Goal: Information Seeking & Learning: Learn about a topic

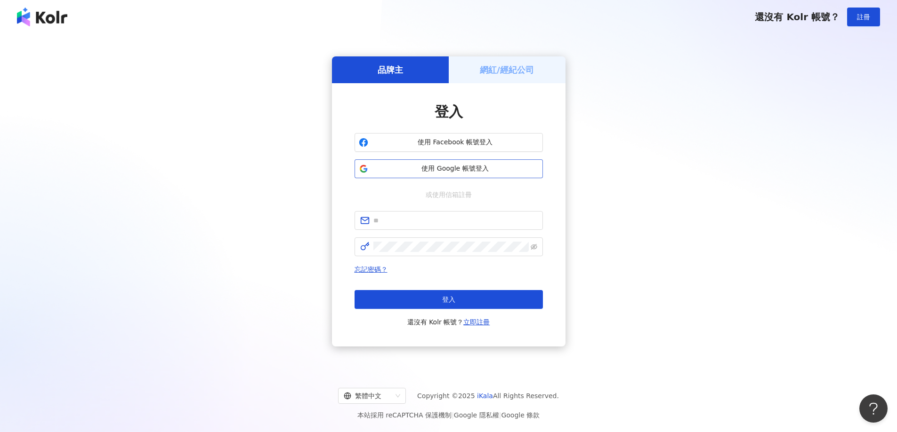
click at [456, 168] on span "使用 Google 帳號登入" at bounding box center [455, 168] width 167 height 9
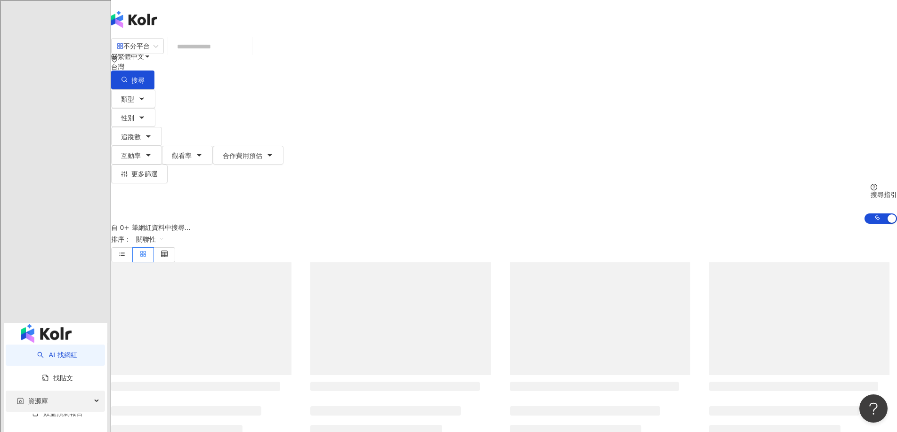
click at [48, 391] on div "資源庫" at bounding box center [55, 401] width 99 height 21
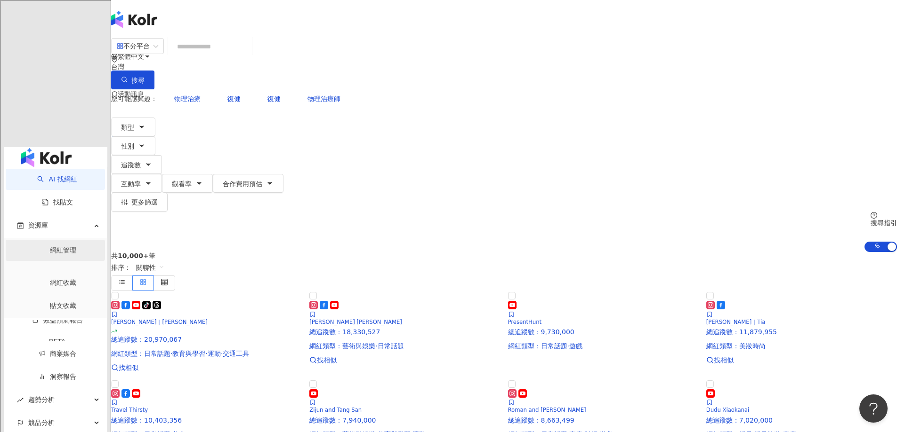
click at [60, 247] on link "網紅管理" at bounding box center [63, 251] width 26 height 8
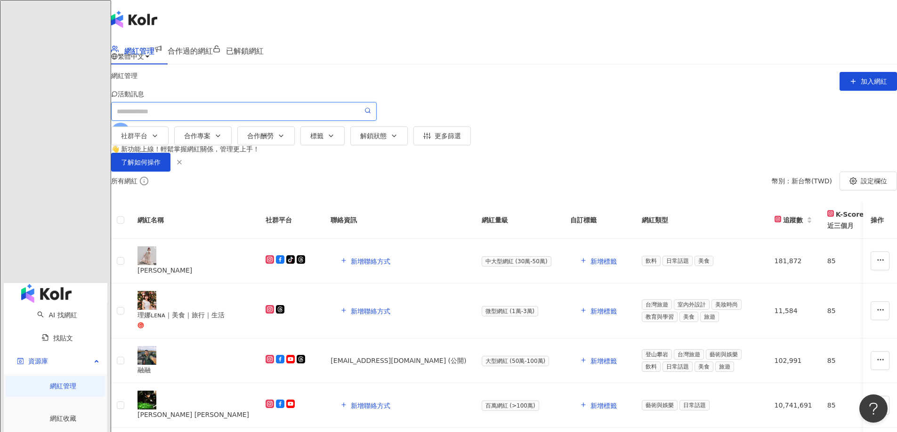
click at [310, 112] on input "search" at bounding box center [240, 111] width 246 height 10
type input "**"
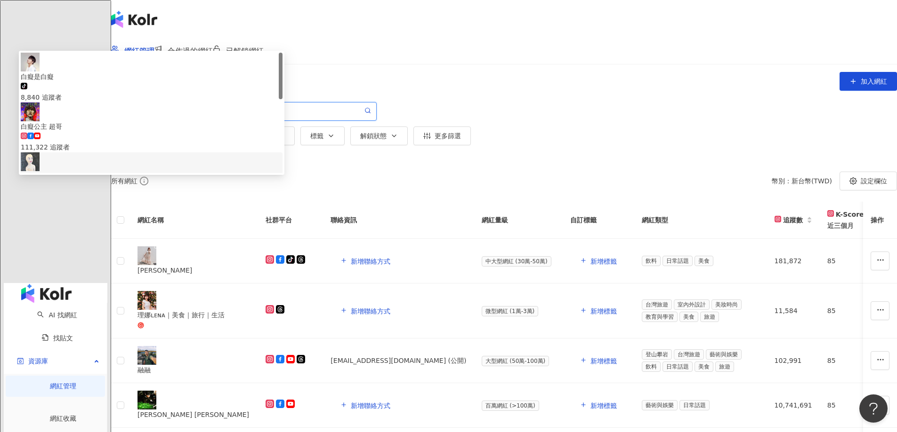
drag, startPoint x: 271, startPoint y: 136, endPoint x: 332, endPoint y: 209, distance: 95.5
click at [282, 208] on div "白癡是白癡 tiktok-icon 8,840 追蹤者 白癡公主 超哥 111,322 追蹤者 白癡公主 tiktok-icon 60,000 追蹤者 白癡公…" at bounding box center [152, 177] width 262 height 249
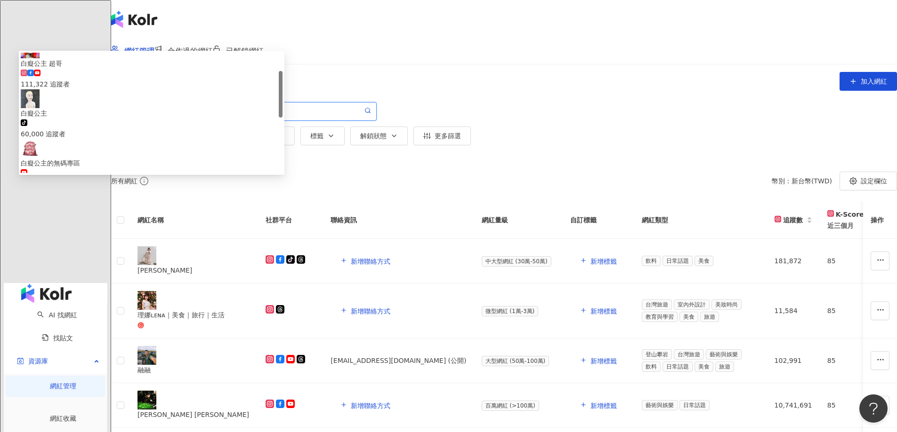
click at [282, 218] on span "白癡公主" at bounding box center [152, 213] width 262 height 10
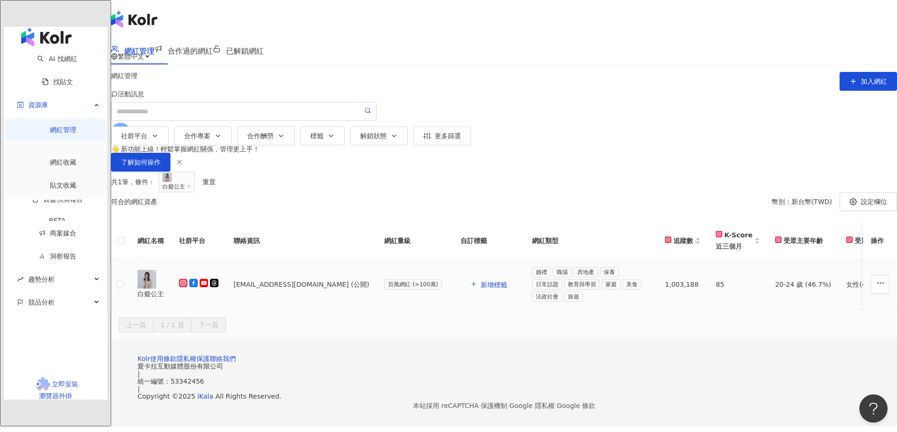
click at [164, 299] on div "白癡公主" at bounding box center [150, 294] width 26 height 10
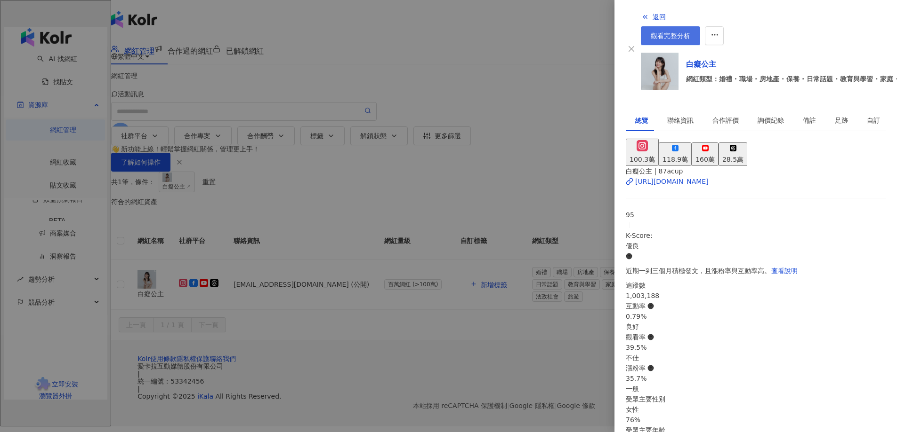
click at [690, 32] on span "觀看完整分析" at bounding box center [670, 36] width 40 height 8
click at [504, 73] on div at bounding box center [448, 216] width 897 height 432
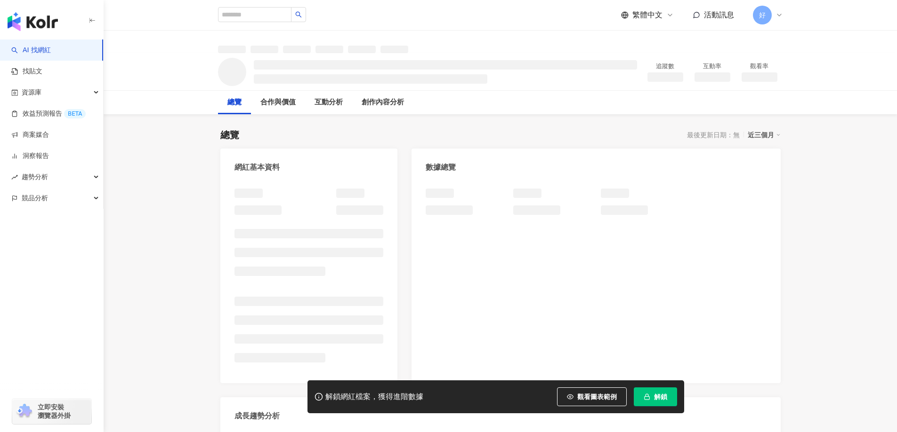
click at [657, 400] on span "解鎖" at bounding box center [660, 397] width 13 height 8
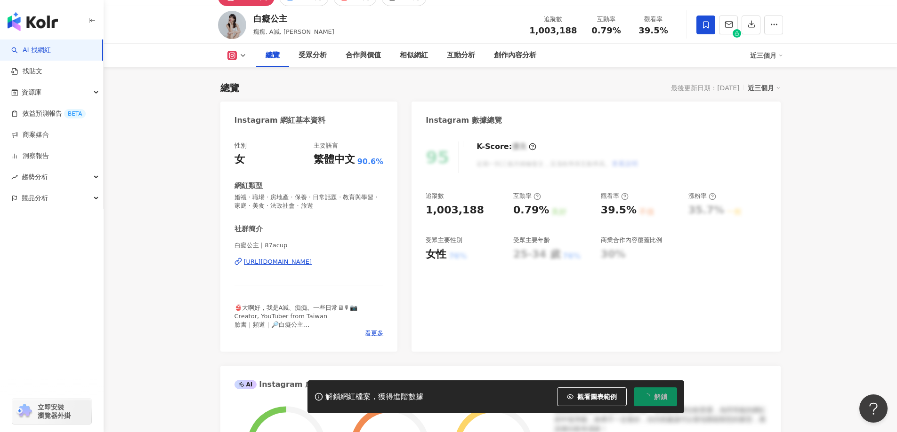
scroll to position [57, 0]
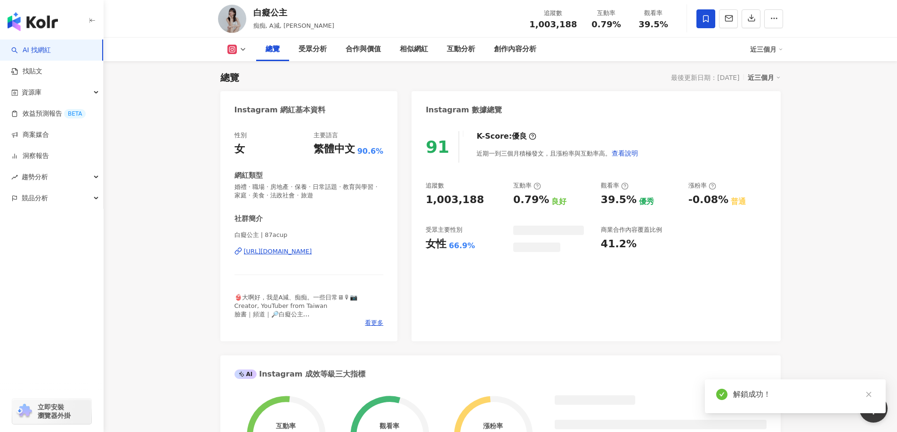
scroll to position [199, 0]
